Goal: Information Seeking & Learning: Find specific fact

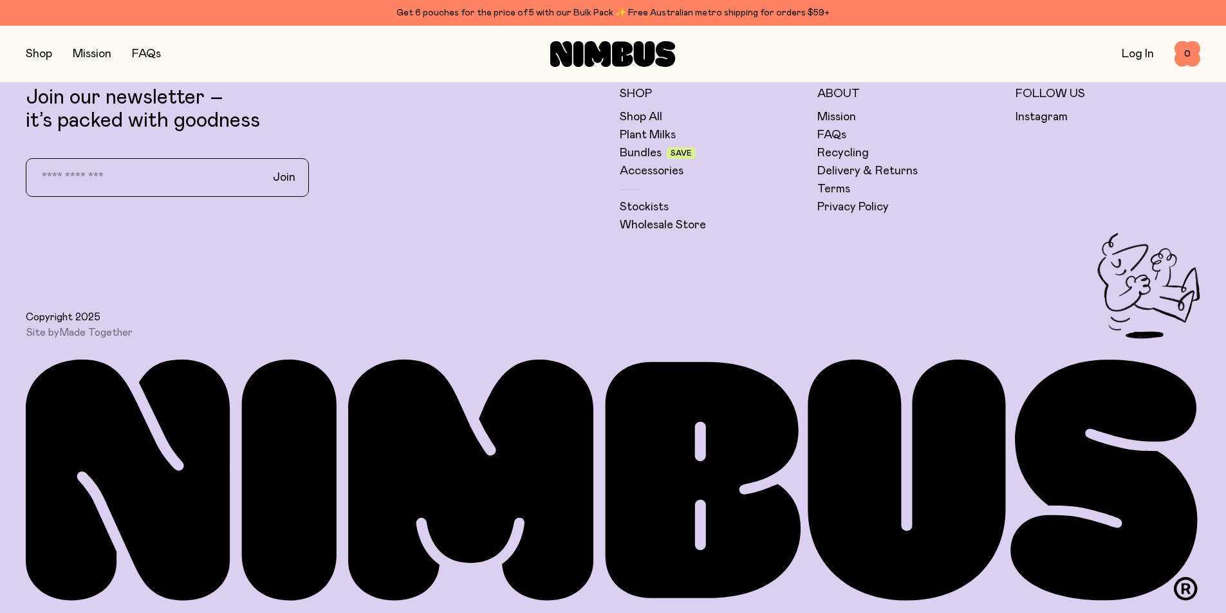
scroll to position [4398, 0]
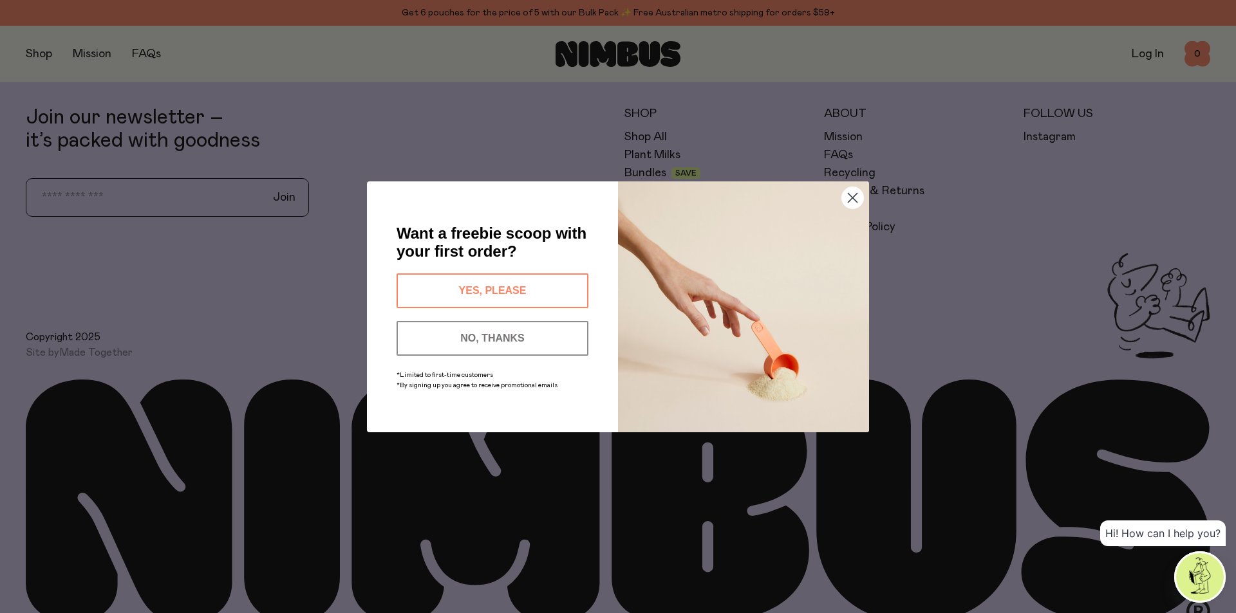
click at [862, 200] on circle "Close dialog" at bounding box center [852, 197] width 21 height 21
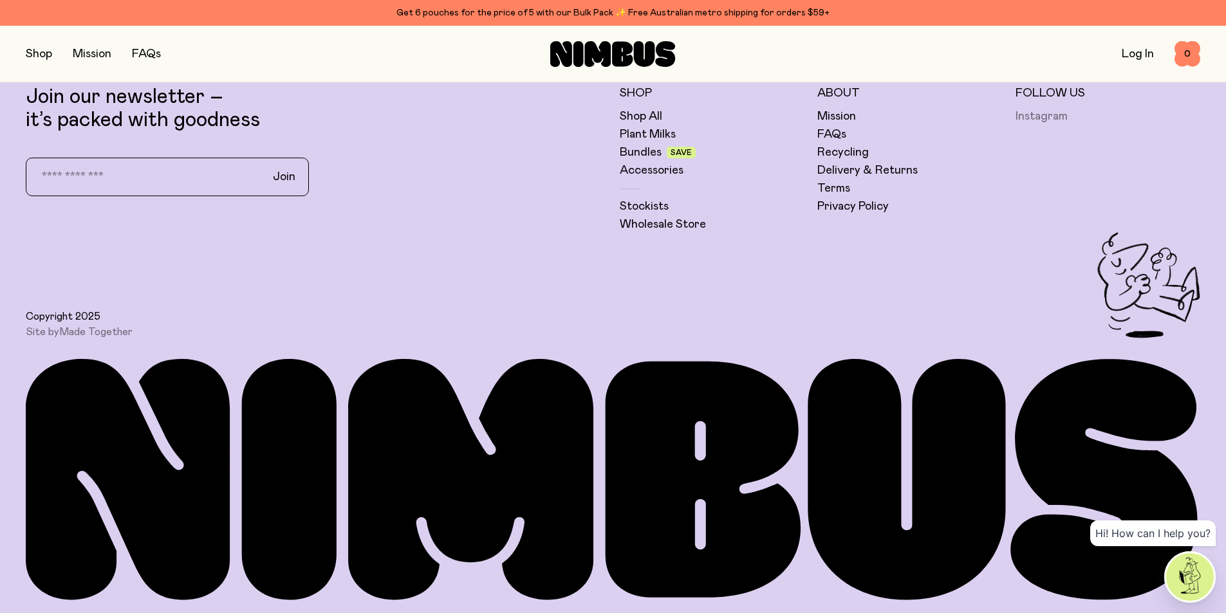
click at [1047, 119] on link "Instagram" at bounding box center [1042, 116] width 52 height 15
click at [843, 202] on link "Privacy Policy" at bounding box center [852, 206] width 71 height 15
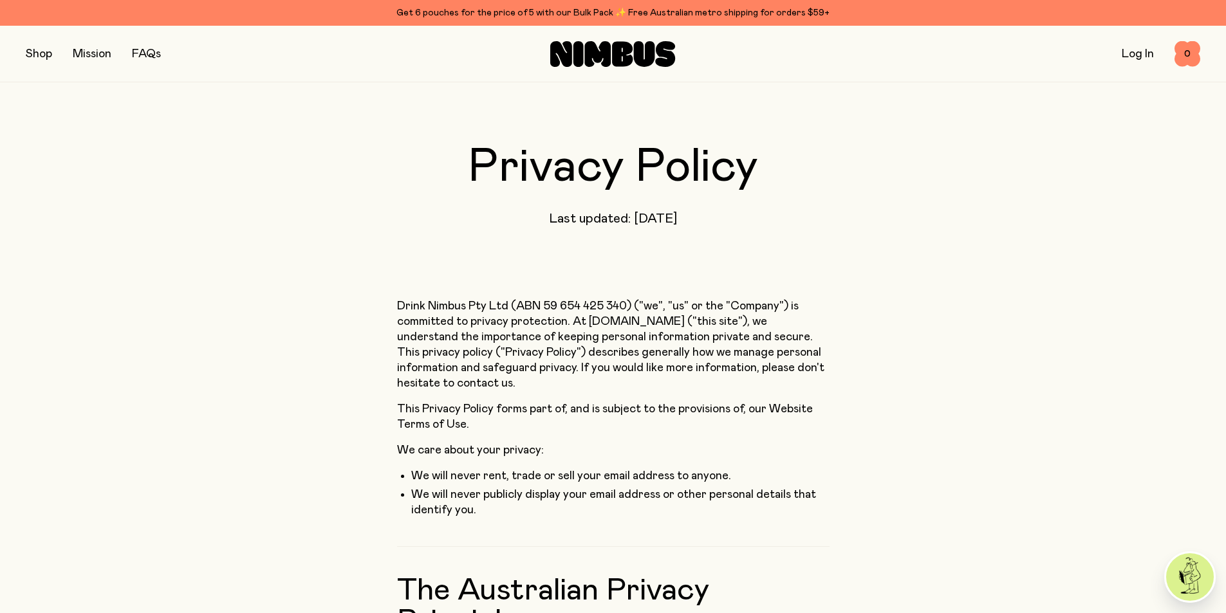
click at [37, 62] on button "button" at bounding box center [39, 54] width 26 height 18
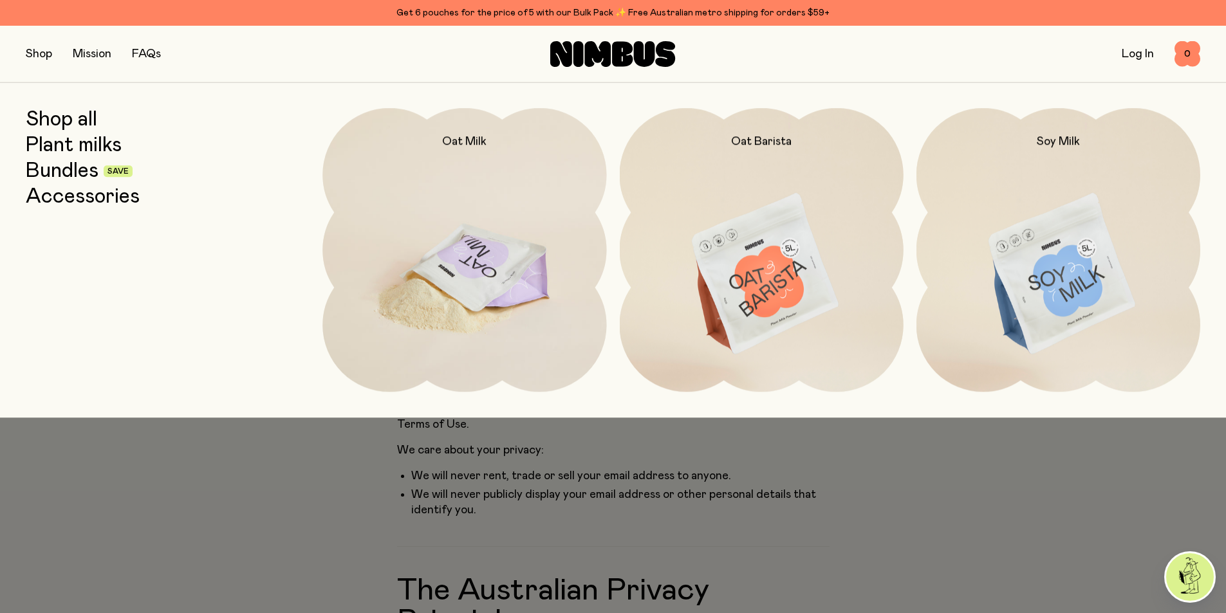
click at [461, 257] on img at bounding box center [464, 274] width 284 height 333
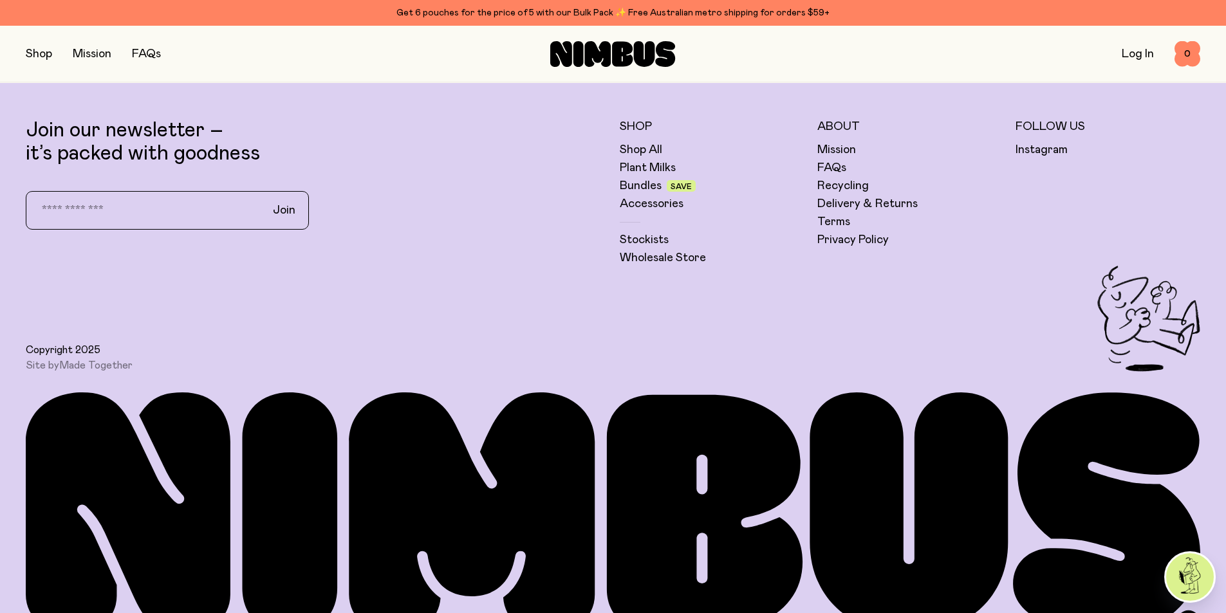
scroll to position [3825, 0]
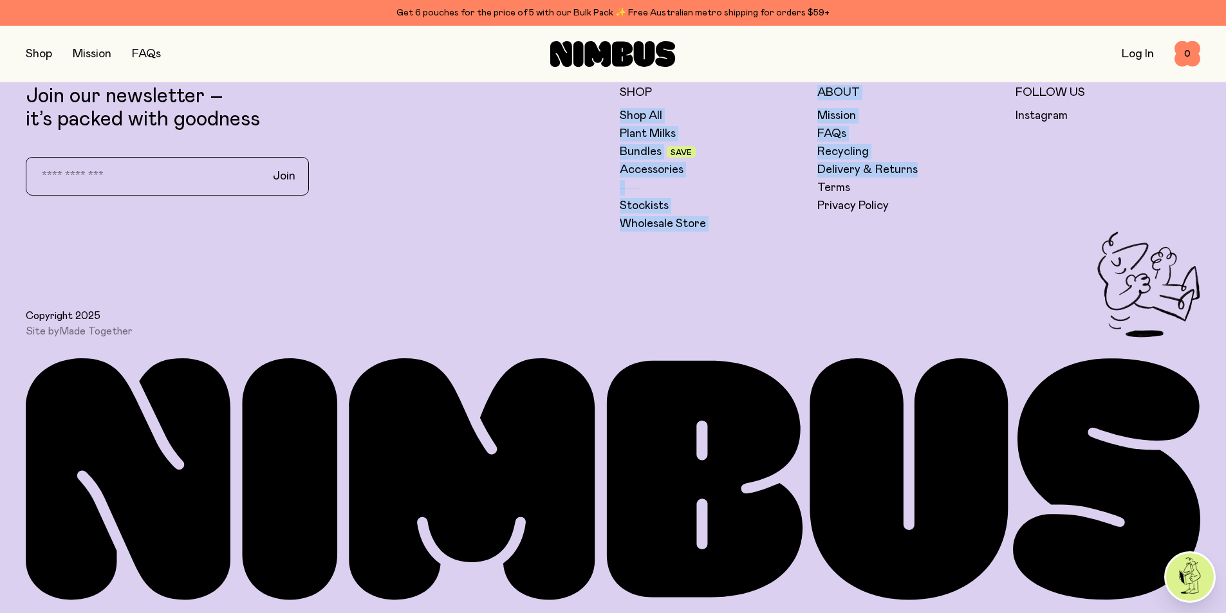
drag, startPoint x: 926, startPoint y: 221, endPoint x: 803, endPoint y: 97, distance: 175.2
click at [803, 97] on div "Shop Shop All Plant Milks Bundles Save Accessories Stockists Wholesale Store Ab…" at bounding box center [910, 158] width 581 height 147
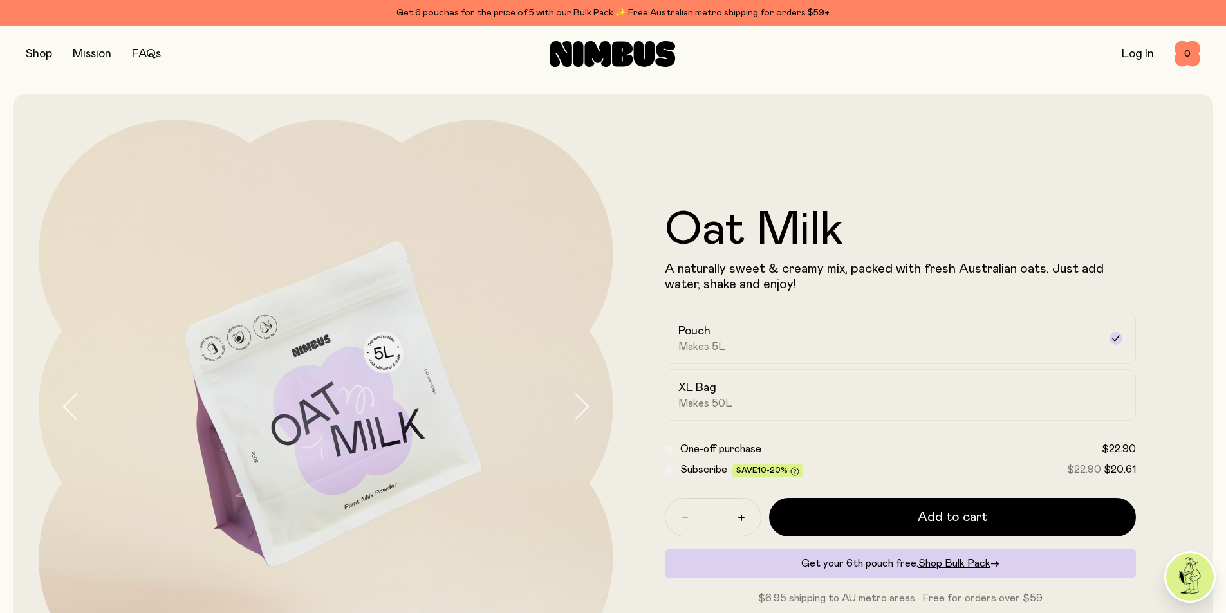
scroll to position [0, 0]
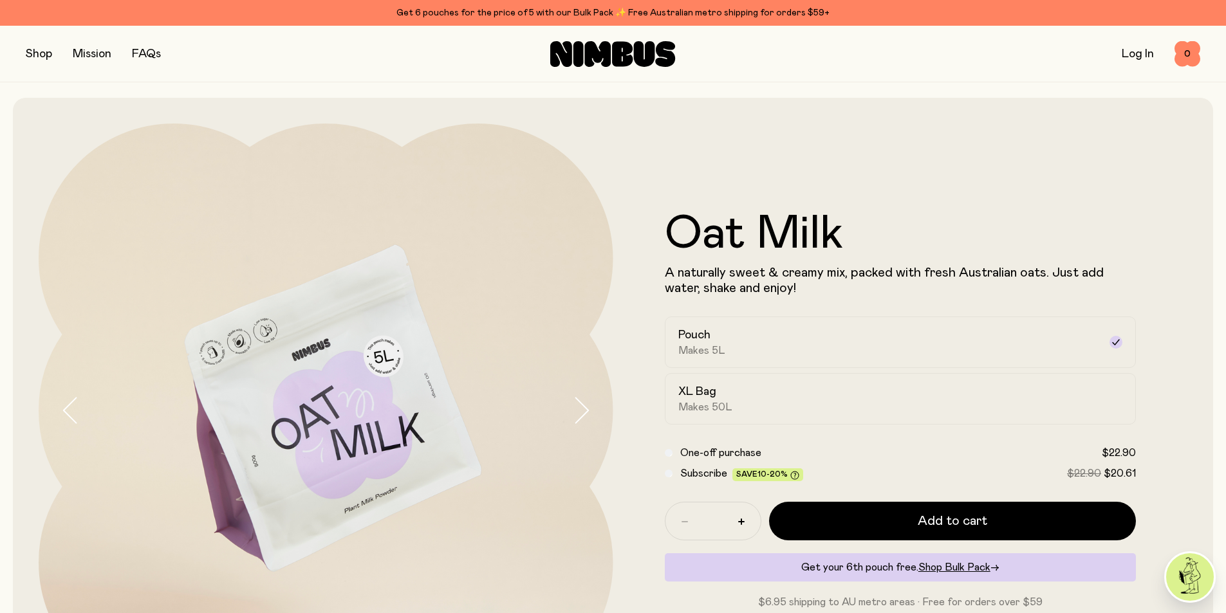
click at [41, 57] on button "button" at bounding box center [39, 54] width 26 height 18
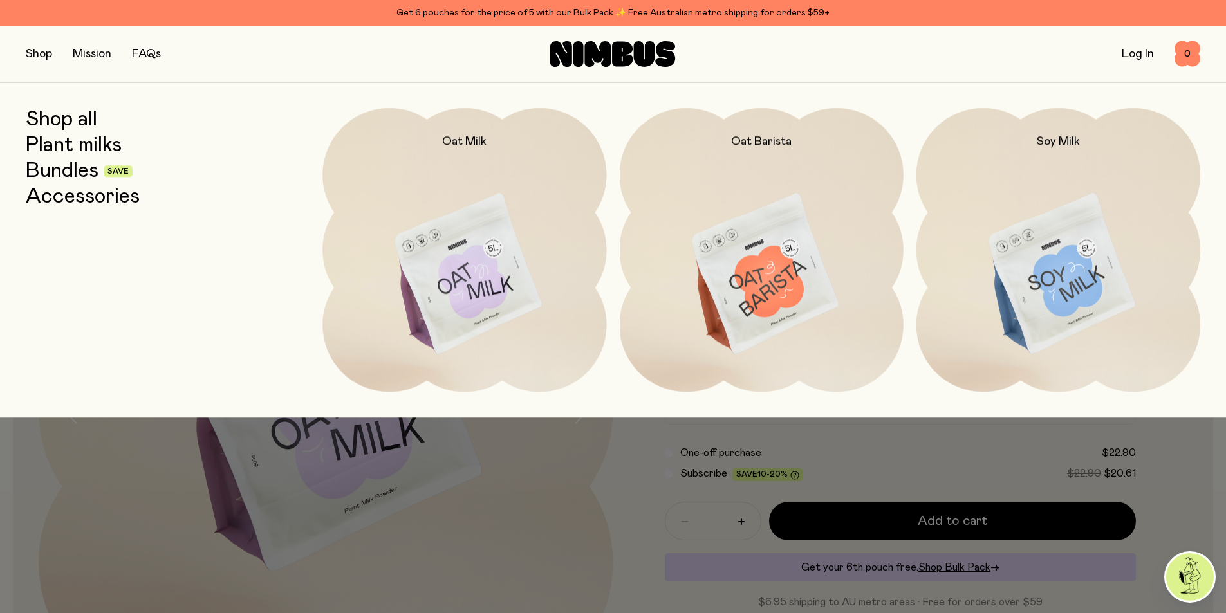
click at [149, 54] on link "FAQs" at bounding box center [146, 54] width 29 height 12
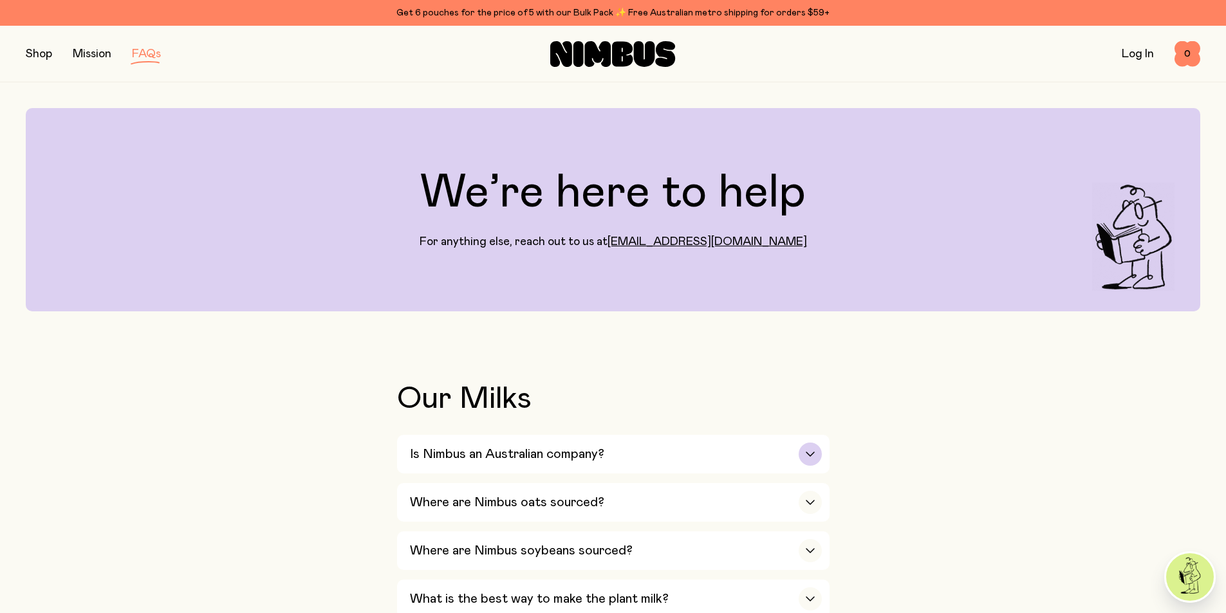
click at [638, 450] on div "Is Nimbus an Australian company?" at bounding box center [616, 454] width 412 height 39
